Goal: Transaction & Acquisition: Purchase product/service

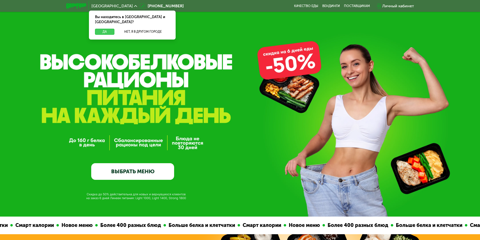
click at [109, 29] on button "Да" at bounding box center [104, 32] width 19 height 6
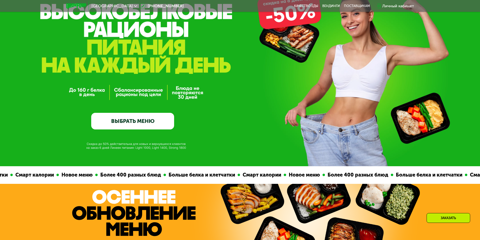
click at [153, 130] on link "ВЫБРАТЬ МЕНЮ" at bounding box center [132, 121] width 83 height 17
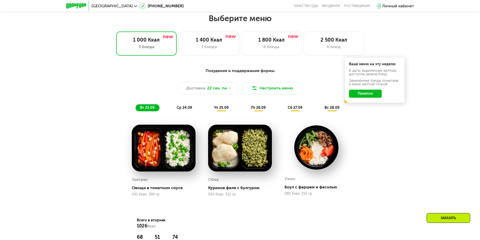
scroll to position [418, 0]
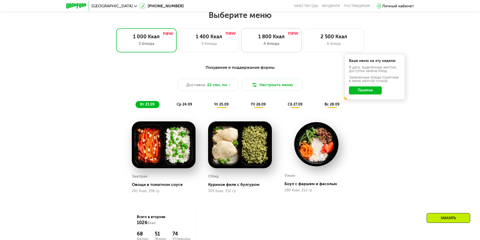
click at [276, 47] on div "4 блюда" at bounding box center [271, 44] width 50 height 6
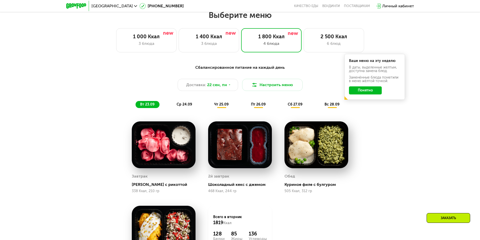
click at [371, 93] on button "Понятно" at bounding box center [365, 90] width 33 height 8
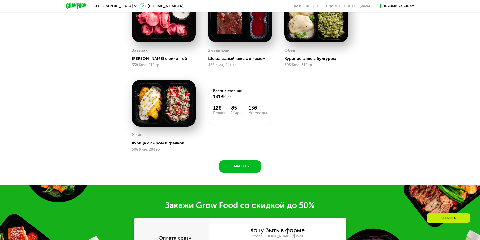
scroll to position [468, 0]
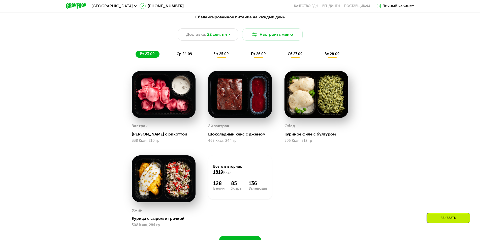
click at [183, 56] on span "ср 24.09" at bounding box center [184, 54] width 15 height 4
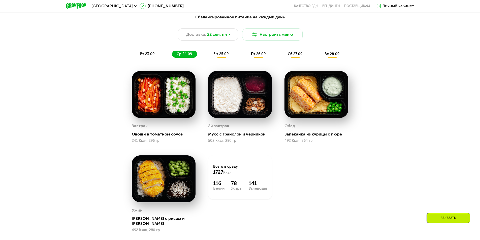
click at [217, 56] on span "чт 25.09" at bounding box center [221, 54] width 14 height 4
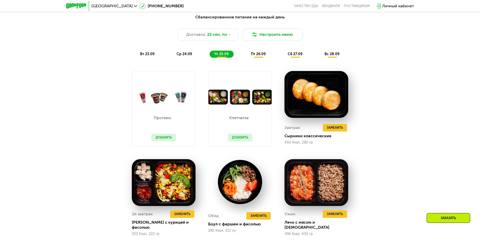
click at [266, 51] on div "Сбалансированное питание на каждый день Доставка: [DATE] Настроить меню вт 23.0…" at bounding box center [240, 36] width 298 height 44
click at [264, 55] on span "пт 26.09" at bounding box center [258, 54] width 15 height 4
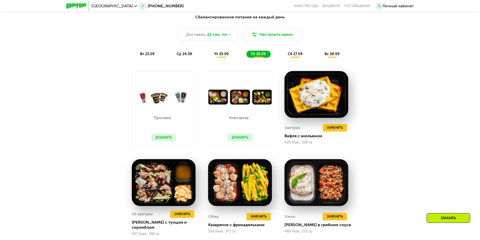
click at [293, 54] on span "сб 27.09" at bounding box center [295, 54] width 15 height 4
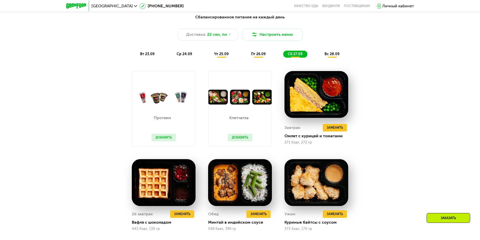
click at [337, 55] on span "вс 28.09" at bounding box center [332, 54] width 15 height 4
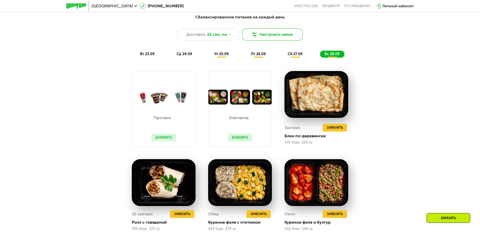
click at [282, 35] on button "Настроить меню" at bounding box center [272, 34] width 60 height 12
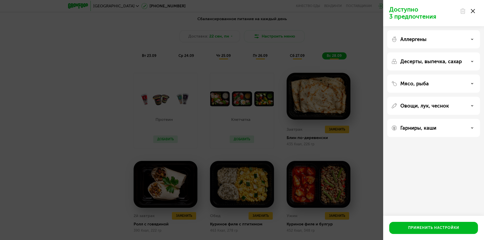
click at [463, 36] on div "Аллергены" at bounding box center [433, 39] width 93 height 18
click at [469, 39] on div "Аллергены" at bounding box center [433, 39] width 85 height 6
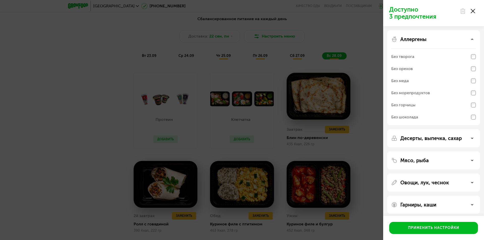
click at [470, 38] on div "Аллергены" at bounding box center [433, 39] width 85 height 6
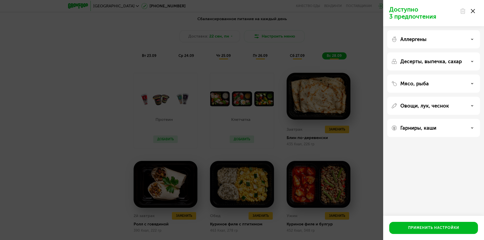
click at [467, 108] on div "Овощи, лук, чеснок" at bounding box center [433, 106] width 85 height 6
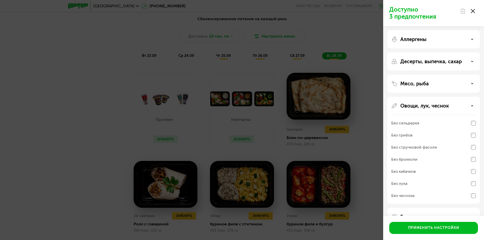
click at [467, 108] on div "Овощи, лук, чеснок" at bounding box center [433, 106] width 85 height 6
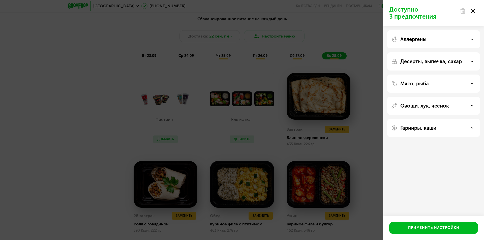
click at [468, 130] on div "Гарниры, каши" at bounding box center [433, 128] width 85 height 6
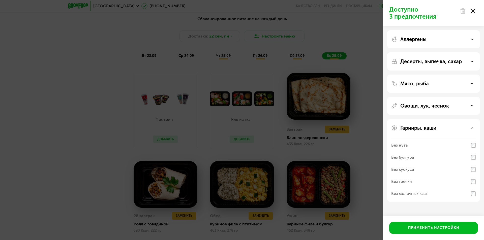
click at [468, 130] on div "Гарниры, каши" at bounding box center [433, 128] width 85 height 6
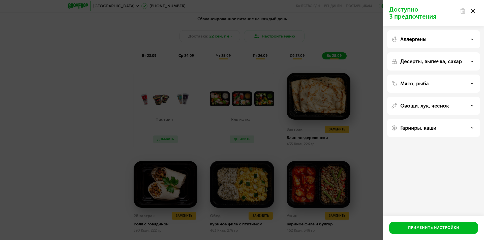
click at [467, 81] on div "Мясо, рыба" at bounding box center [433, 84] width 85 height 6
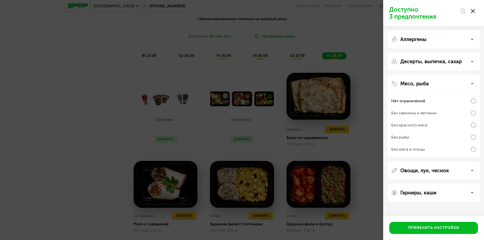
click at [470, 139] on div "Без рыбы" at bounding box center [433, 137] width 85 height 12
click at [448, 224] on button "Применить настройки" at bounding box center [433, 228] width 89 height 12
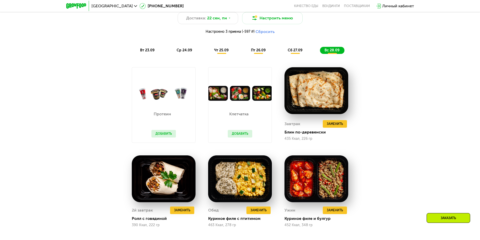
scroll to position [493, 0]
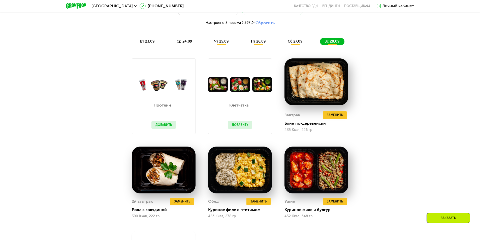
click at [297, 41] on span "сб 27.09" at bounding box center [295, 41] width 15 height 4
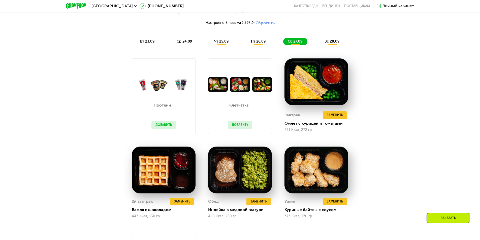
click at [263, 42] on span "пт 26.09" at bounding box center [258, 41] width 15 height 4
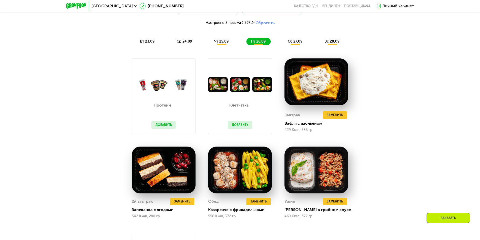
click at [224, 44] on span "чт 25.09" at bounding box center [221, 41] width 14 height 4
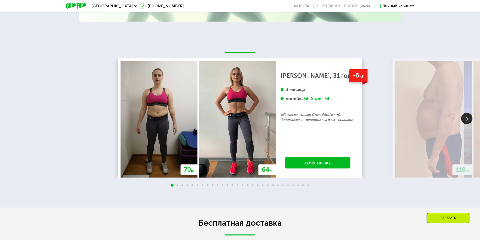
scroll to position [1149, 0]
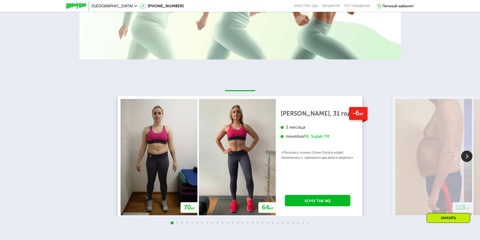
click at [469, 155] on img at bounding box center [466, 156] width 11 height 11
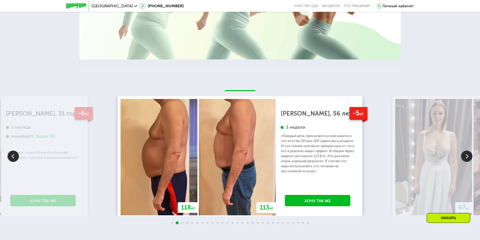
click at [468, 152] on img at bounding box center [466, 156] width 11 height 11
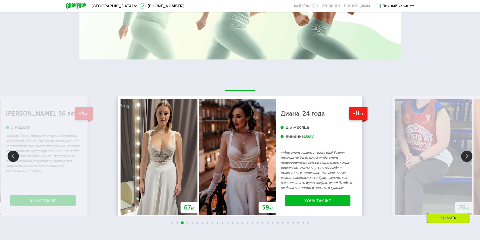
click at [469, 152] on img at bounding box center [466, 156] width 11 height 11
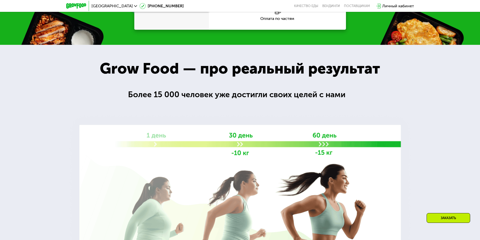
scroll to position [821, 0]
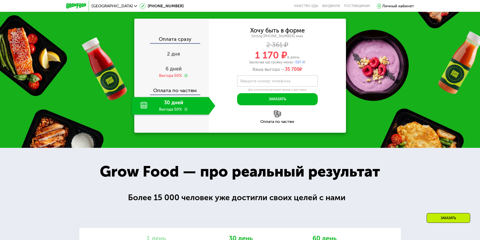
click at [186, 107] on use at bounding box center [186, 109] width 4 height 4
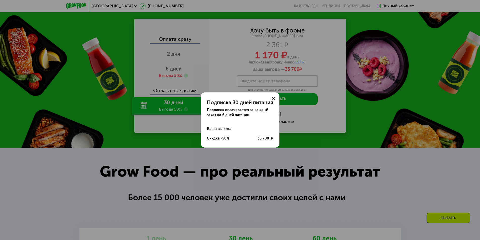
click at [274, 98] on use at bounding box center [273, 98] width 3 height 3
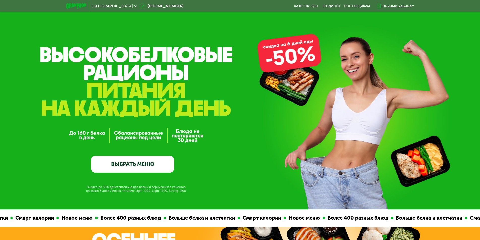
scroll to position [0, 0]
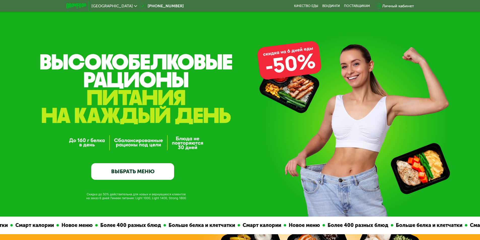
click at [156, 178] on link "ВЫБРАТЬ МЕНЮ" at bounding box center [132, 171] width 83 height 17
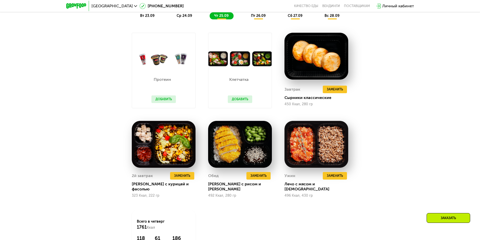
scroll to position [519, 0]
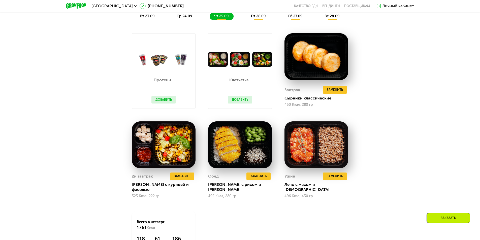
click at [186, 18] on span "ср 24.09" at bounding box center [184, 16] width 15 height 4
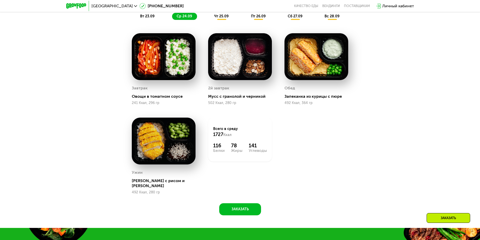
click at [265, 17] on span "пт 26.09" at bounding box center [258, 16] width 15 height 4
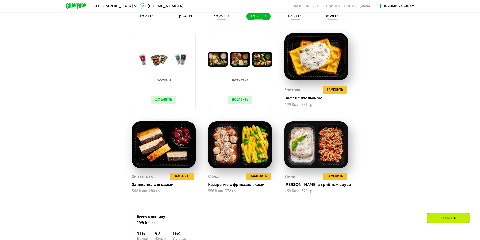
click at [296, 18] on span "сб 27.09" at bounding box center [295, 16] width 15 height 4
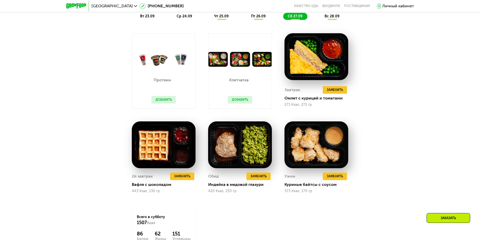
click at [327, 18] on span "вс 28.09" at bounding box center [332, 16] width 15 height 4
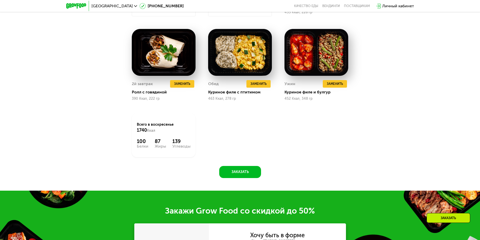
scroll to position [680, 0]
